Goal: Find specific page/section: Find specific page/section

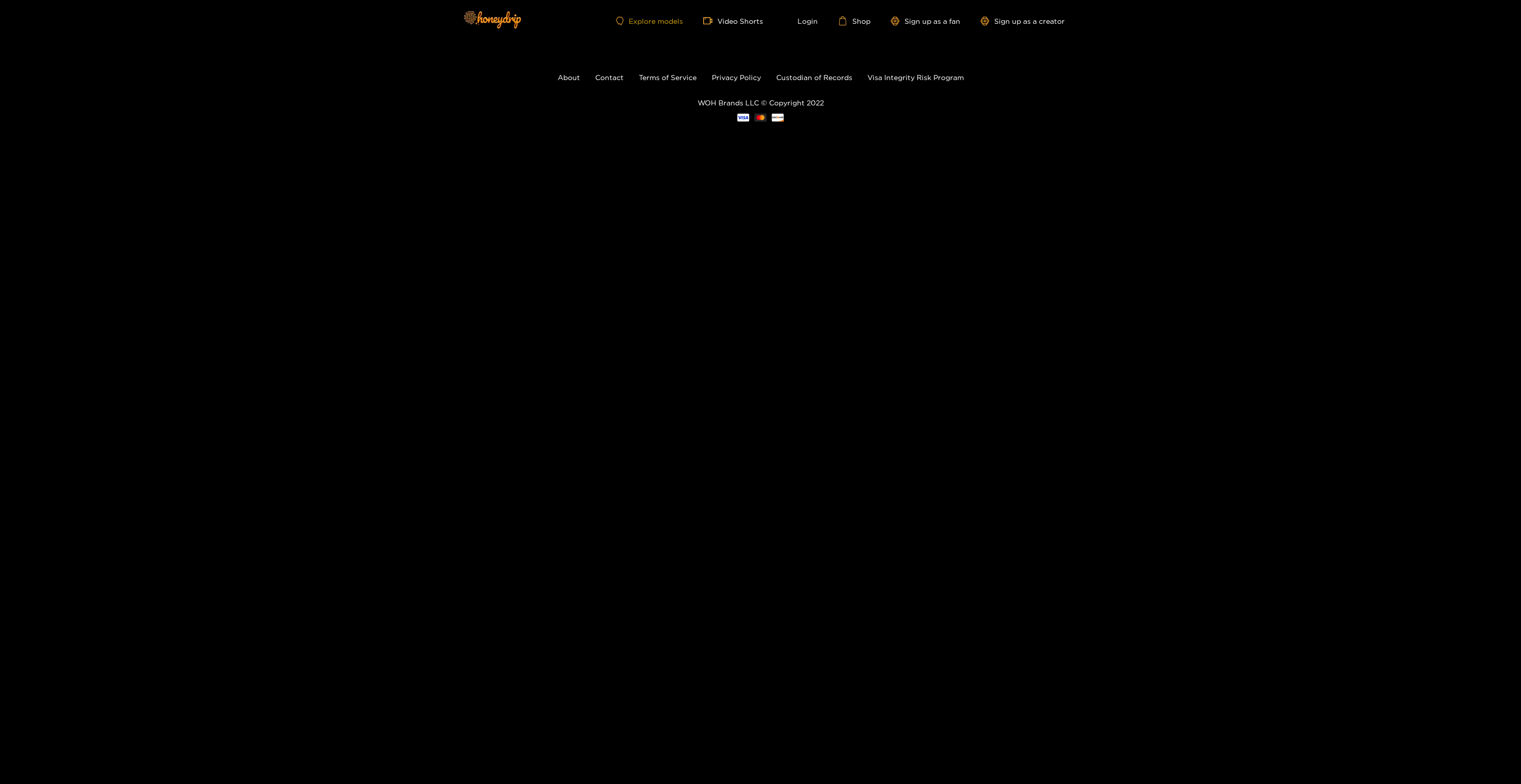
click at [639, 23] on link "Explore models" at bounding box center [649, 21] width 67 height 8
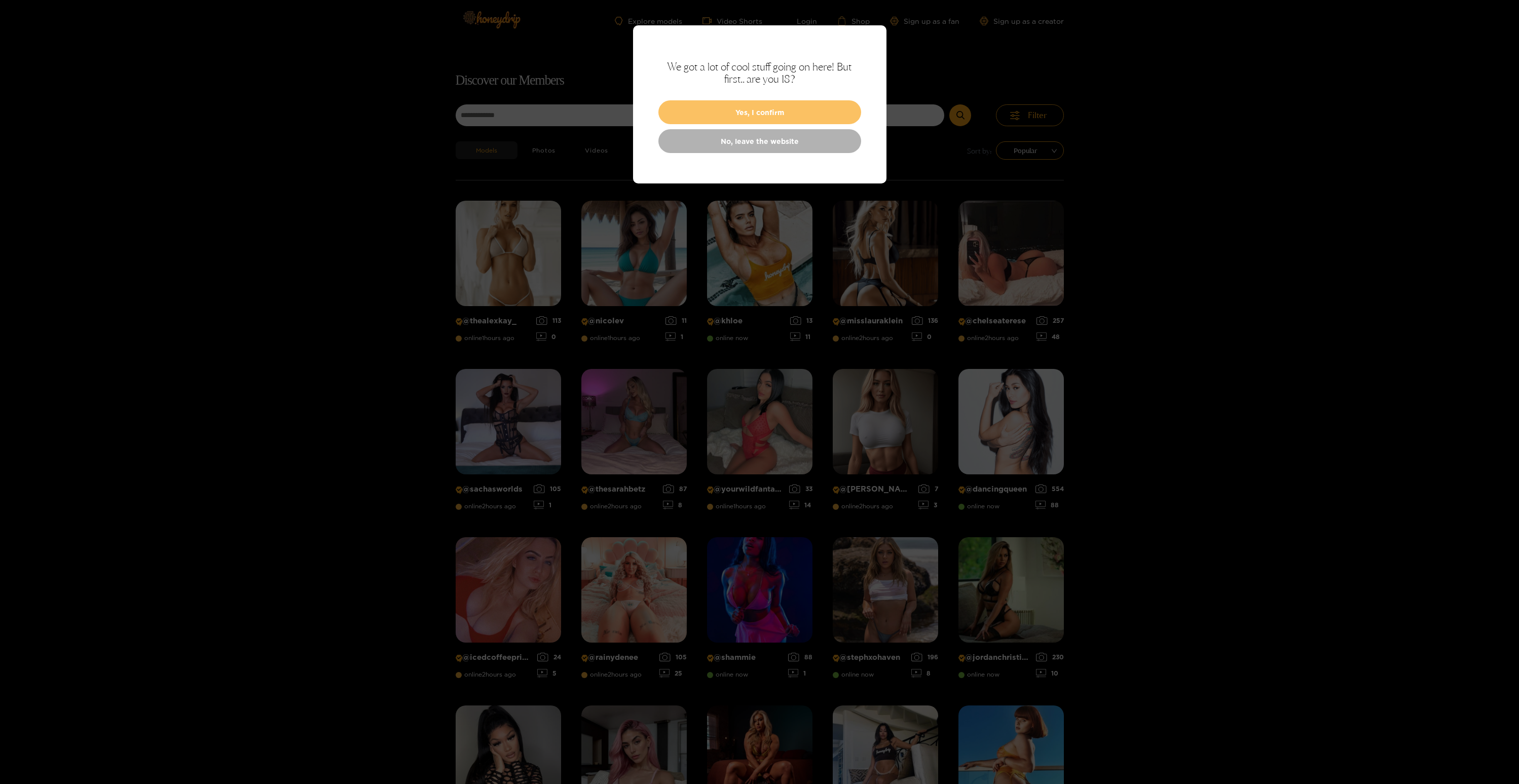
click at [679, 122] on button "Yes, I confirm" at bounding box center [760, 112] width 203 height 24
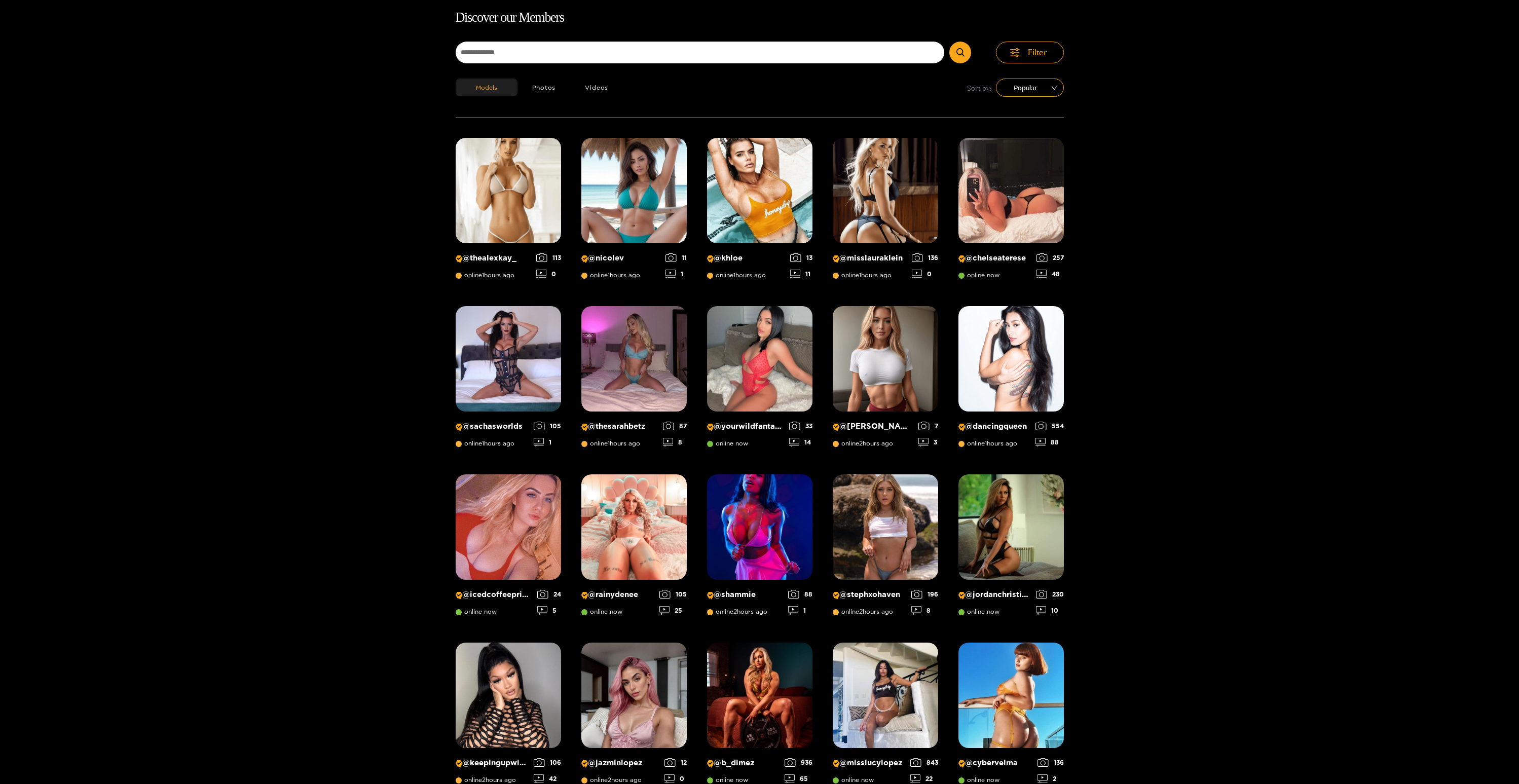
click at [626, 121] on div "Discover our Members Filter Models Photos Videos Sort by: Popular @ thealexkay_…" at bounding box center [760, 524] width 608 height 1033
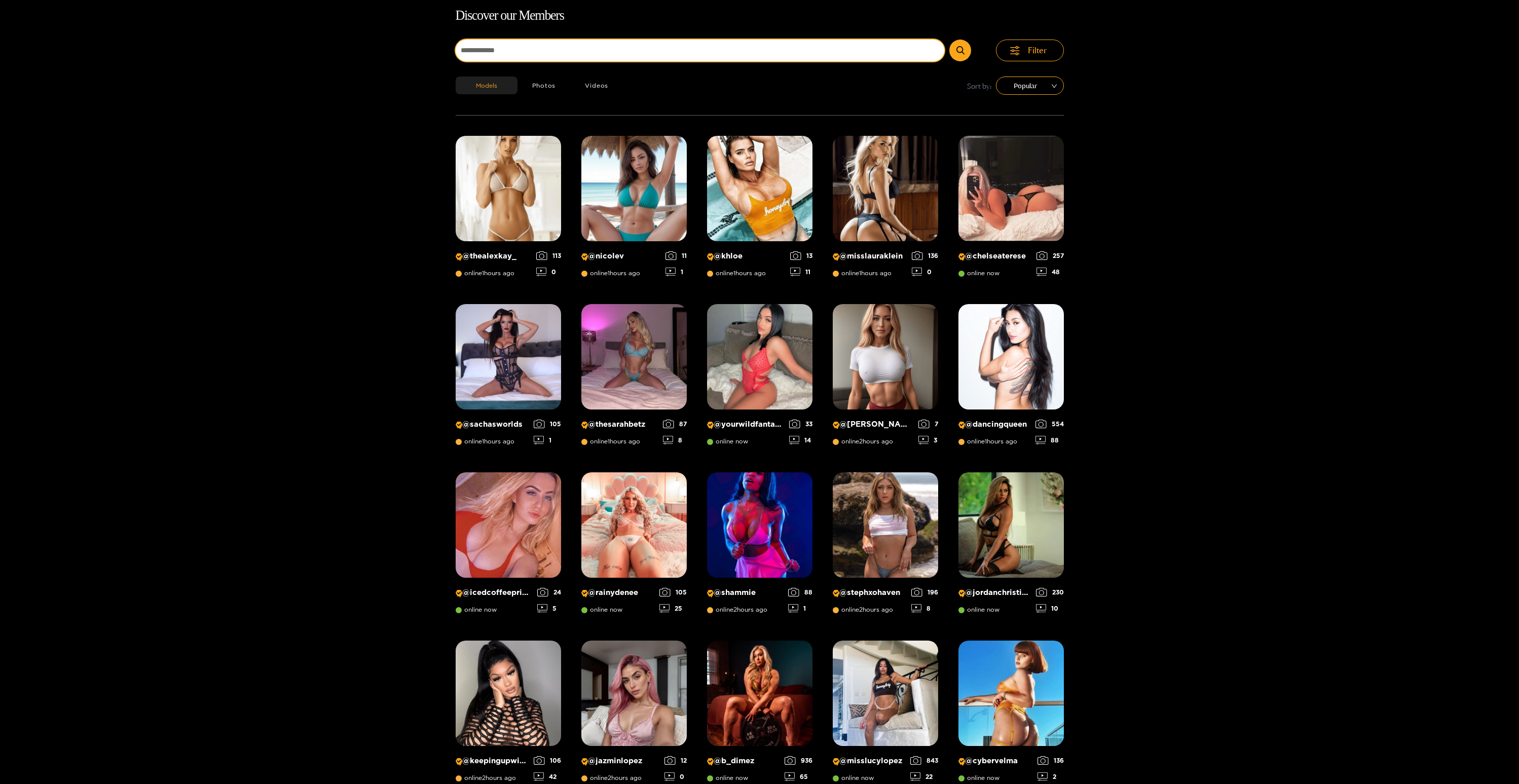
click at [593, 45] on input at bounding box center [700, 51] width 489 height 22
type input "*********"
click at [949, 40] on button "submit" at bounding box center [960, 51] width 22 height 22
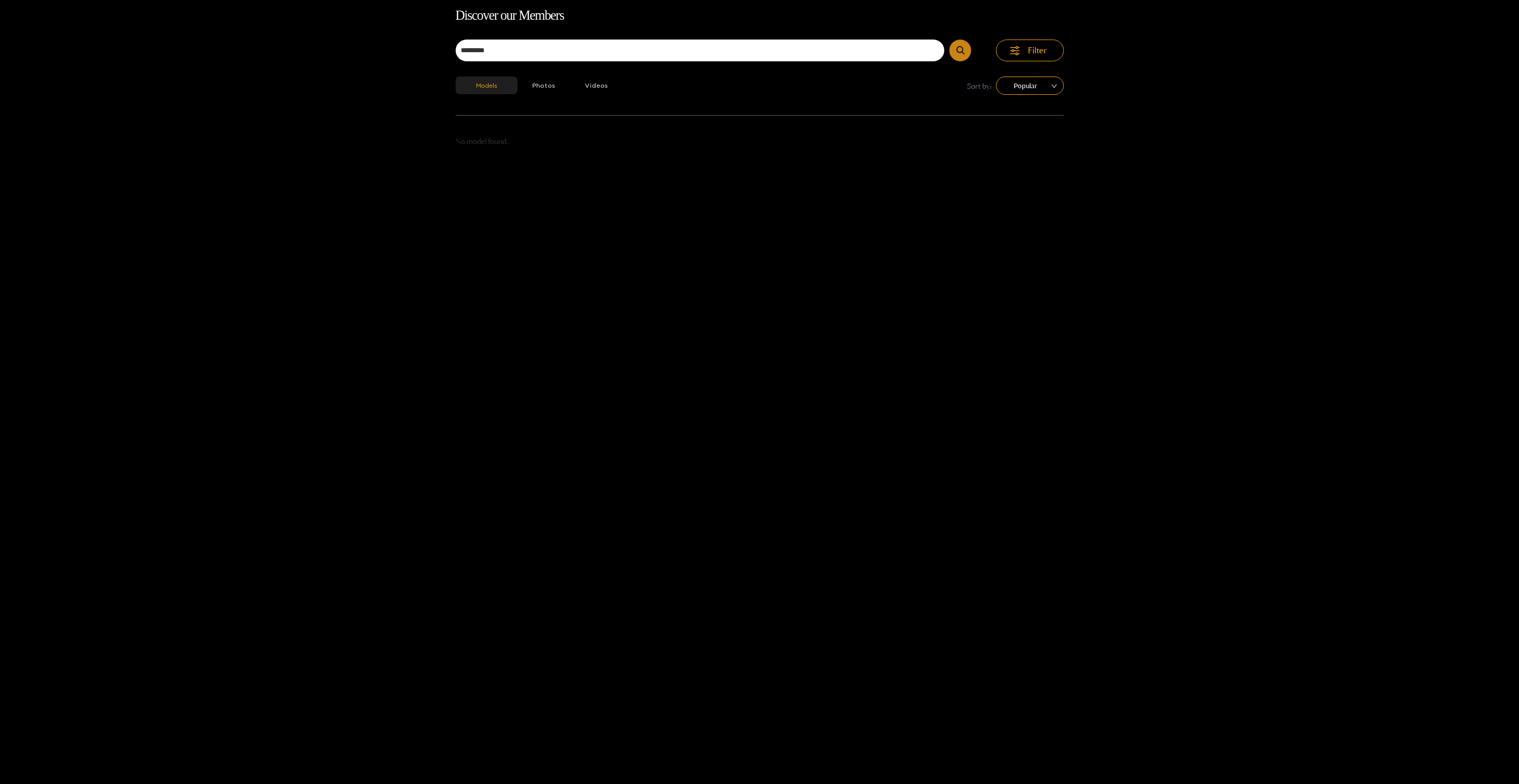
click at [966, 51] on button "submit" at bounding box center [960, 51] width 22 height 22
click at [960, 51] on icon "submit" at bounding box center [960, 51] width 8 height 8
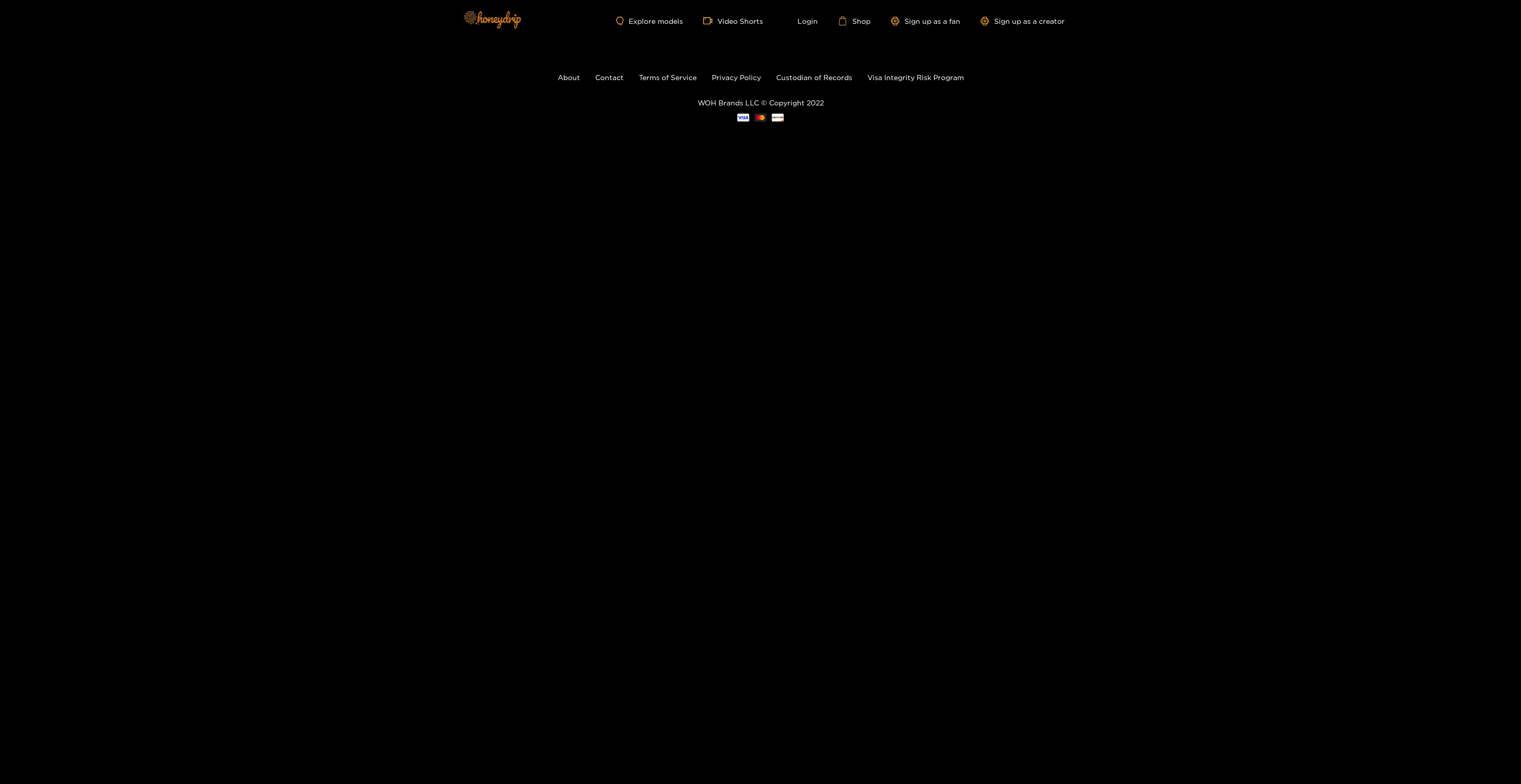
click at [508, 24] on img at bounding box center [492, 19] width 71 height 43
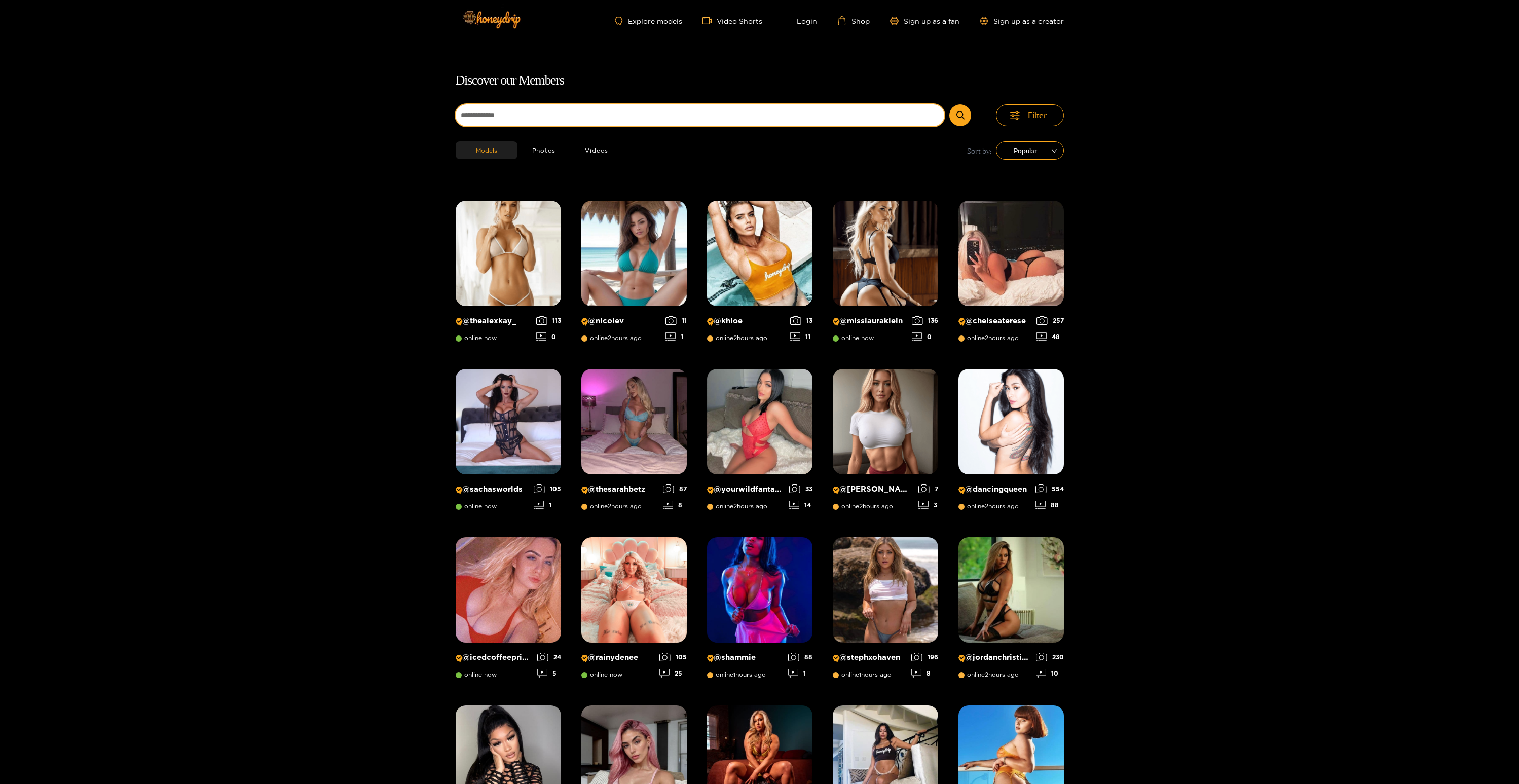
click at [606, 121] on div "Filter" at bounding box center [760, 122] width 608 height 37
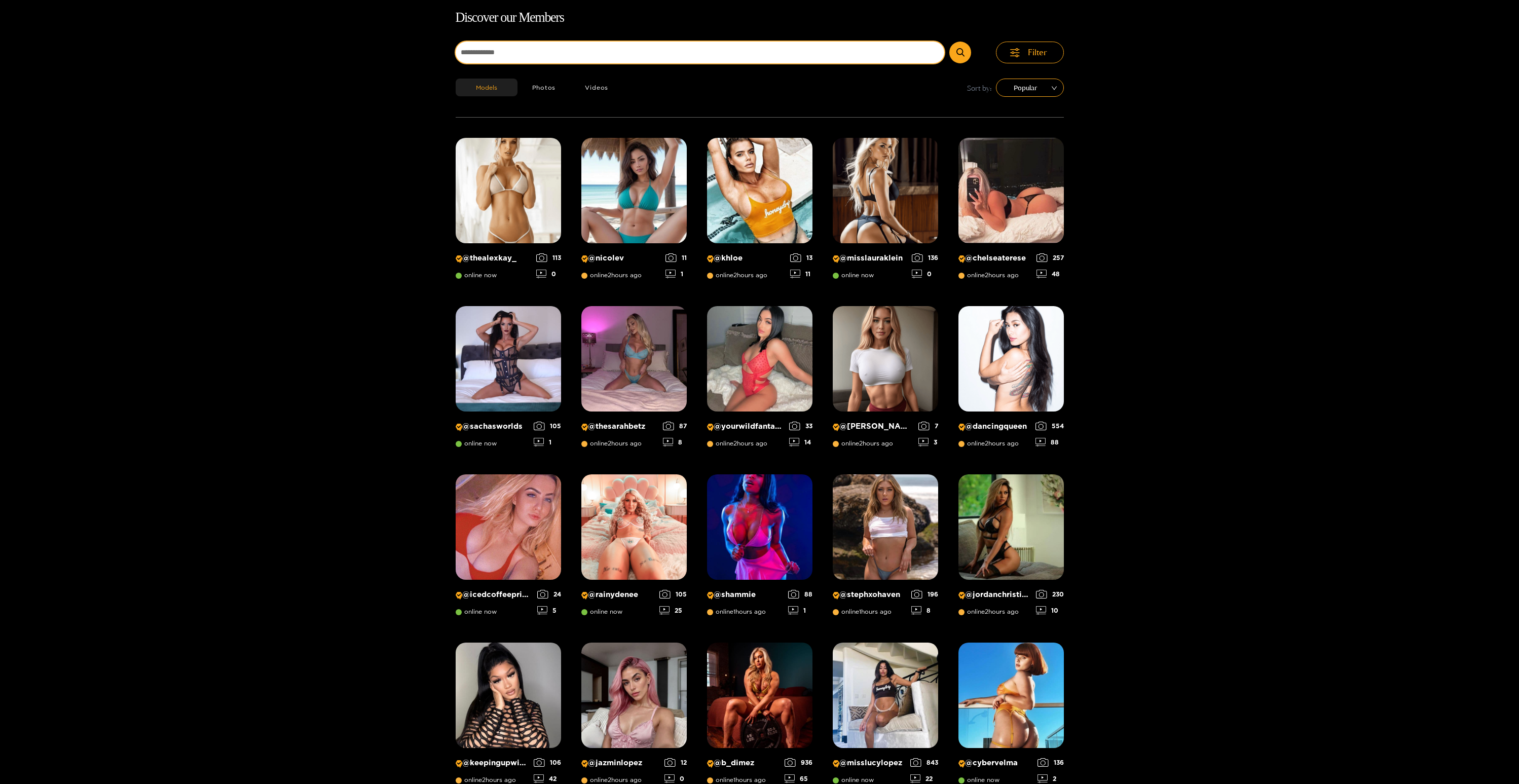
scroll to position [65, 0]
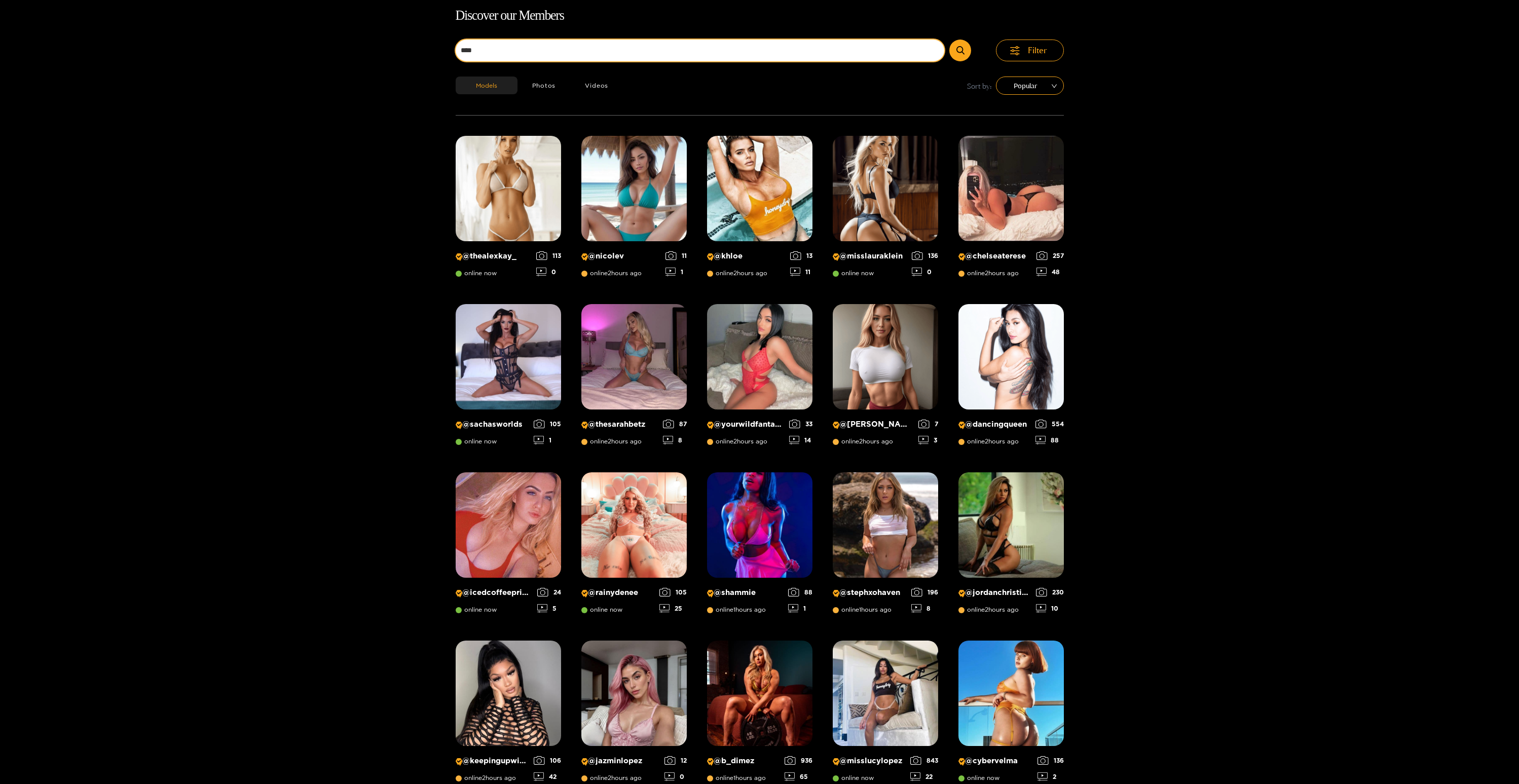
type input "****"
click at [949, 40] on button "submit" at bounding box center [960, 51] width 22 height 22
